Goal: Navigation & Orientation: Find specific page/section

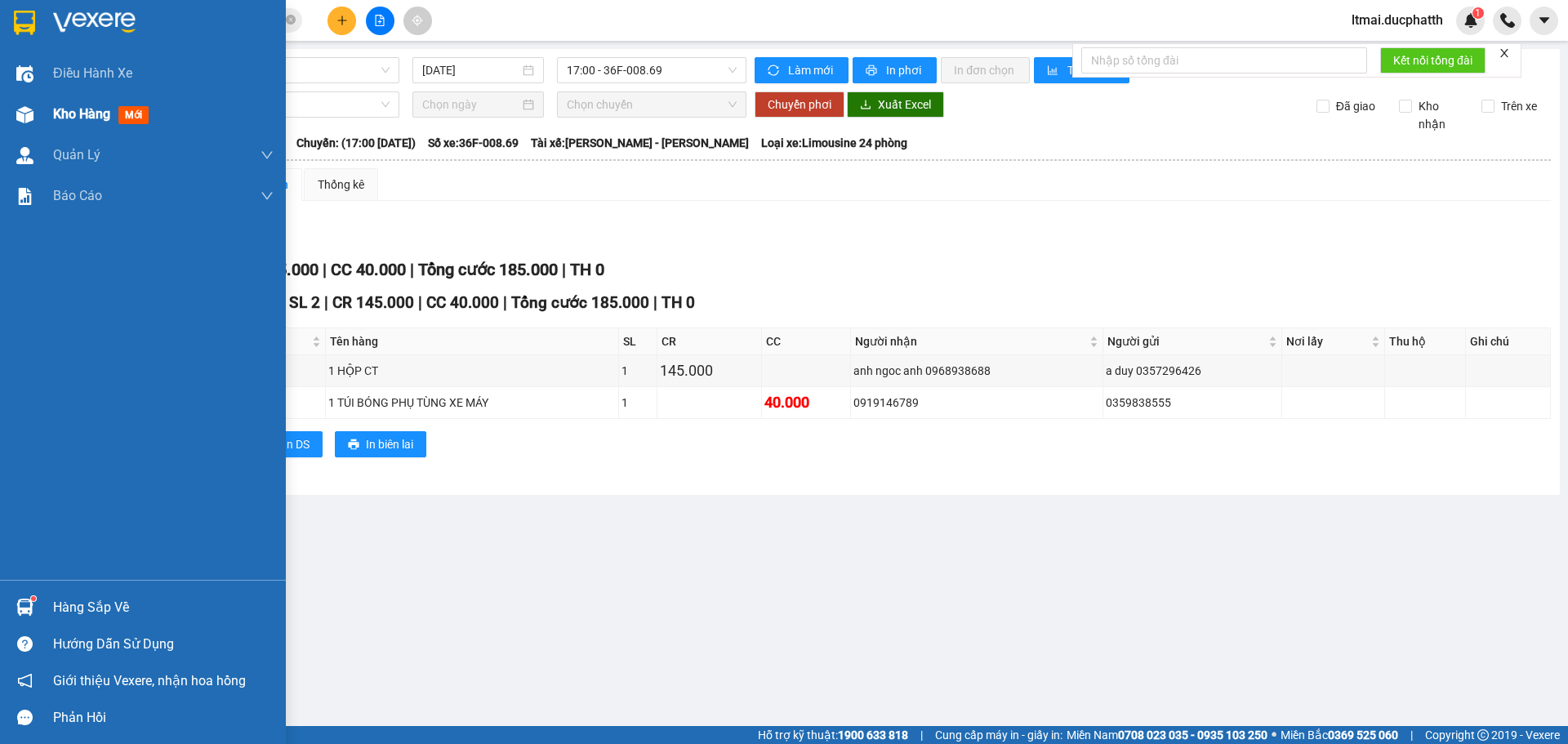
click at [27, 106] on img at bounding box center [25, 114] width 17 height 17
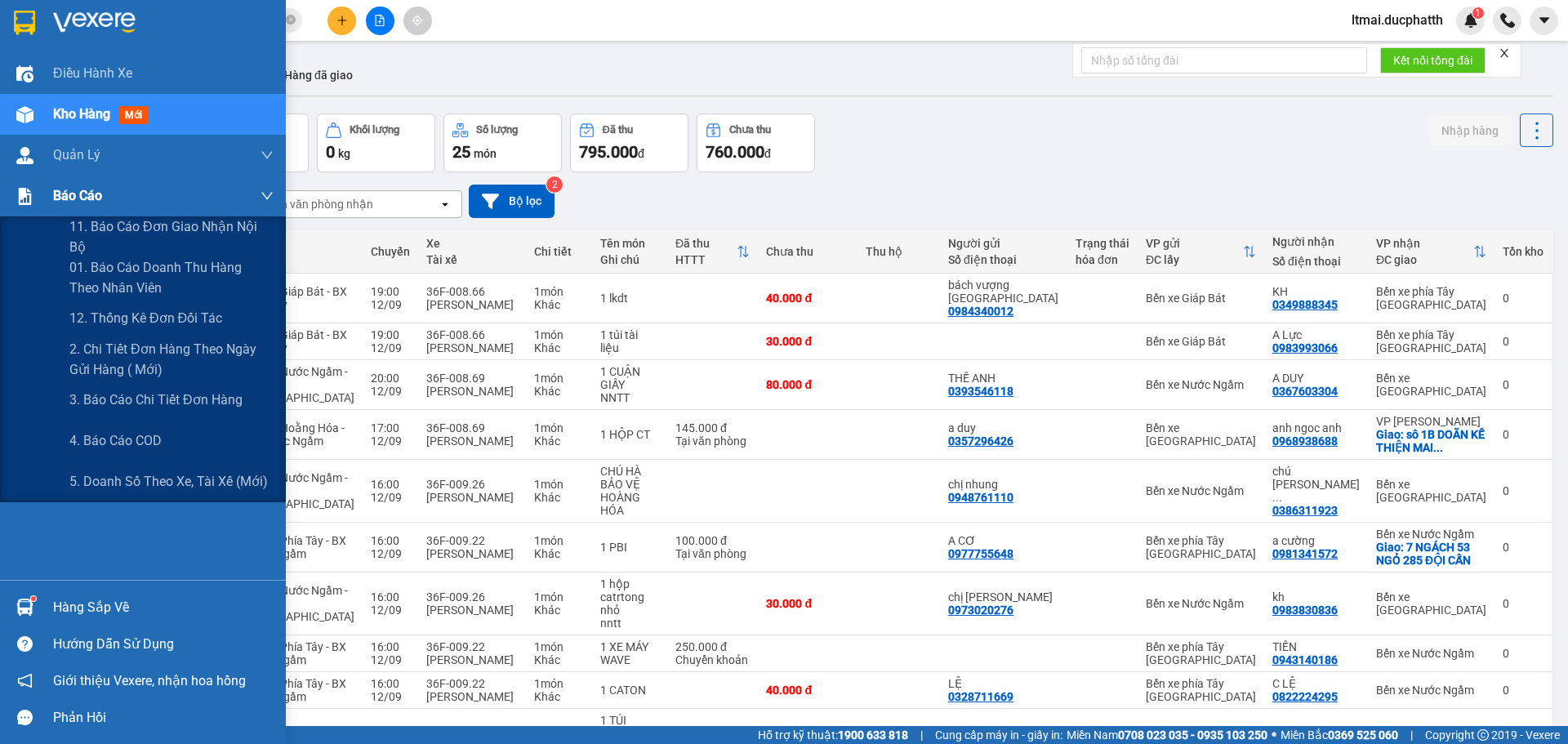
click at [27, 188] on img at bounding box center [25, 196] width 17 height 17
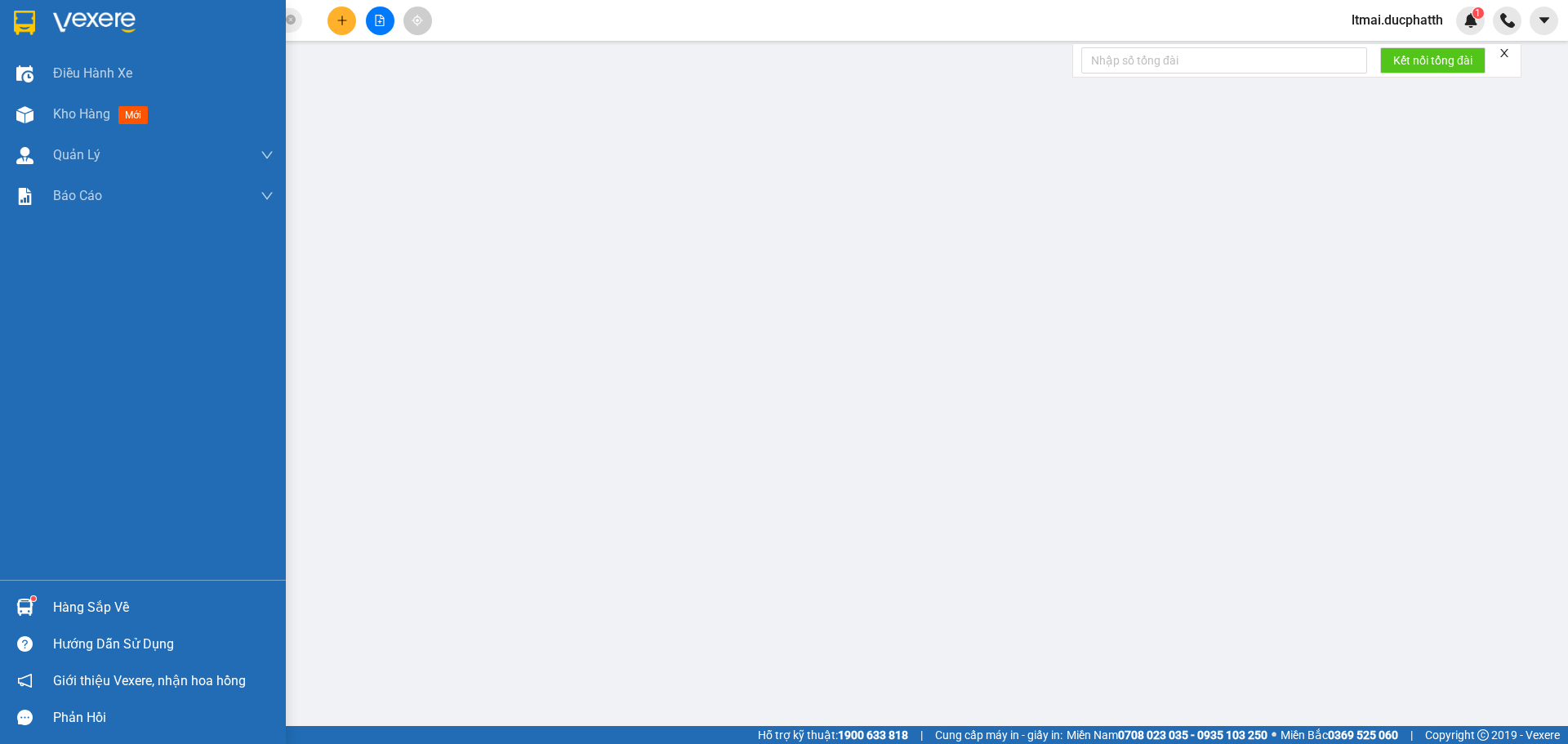
click at [40, 109] on div "Kho hàng mới" at bounding box center [142, 114] width 286 height 41
